Goal: Find specific page/section: Find specific page/section

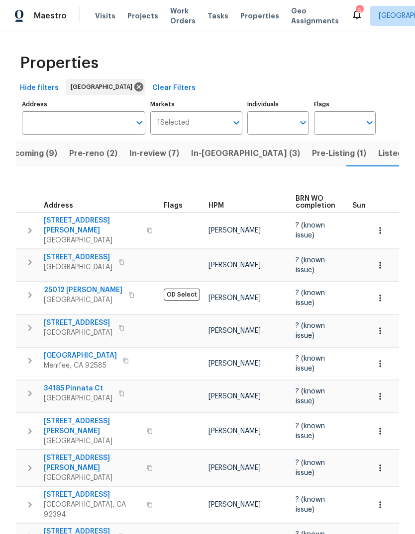
click at [109, 16] on span "Visits" at bounding box center [105, 16] width 20 height 10
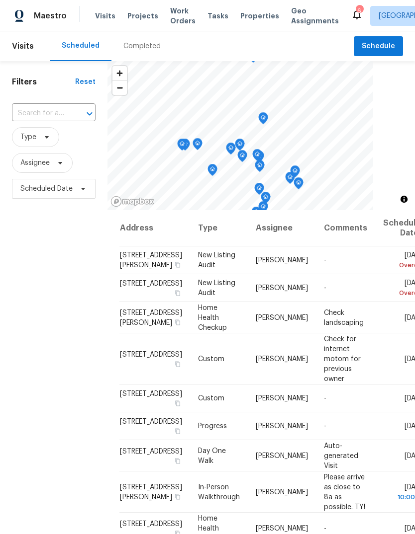
click at [251, 17] on span "Properties" at bounding box center [259, 16] width 39 height 10
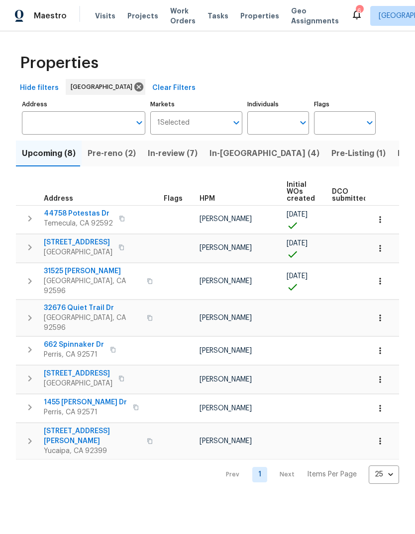
click at [116, 156] on span "Pre-reno (2)" at bounding box center [112, 154] width 48 height 14
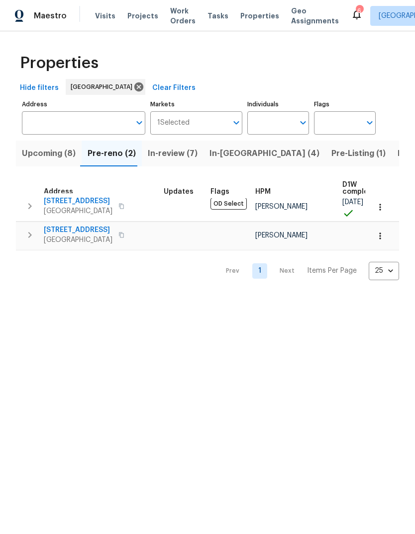
scroll to position [5, 0]
click at [269, 119] on input "Individuals" at bounding box center [270, 122] width 47 height 23
type input "[PERSON_NAME]"
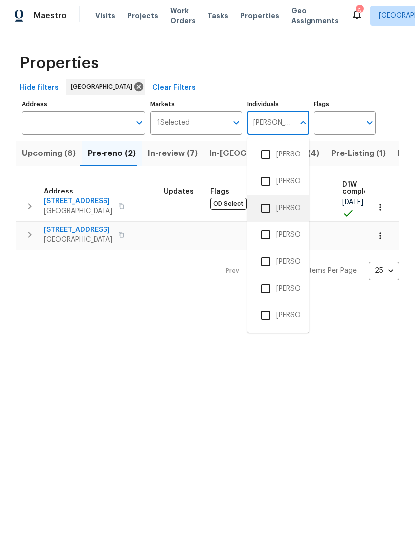
click at [293, 207] on li "[PERSON_NAME]" at bounding box center [278, 208] width 46 height 21
